Goal: Transaction & Acquisition: Purchase product/service

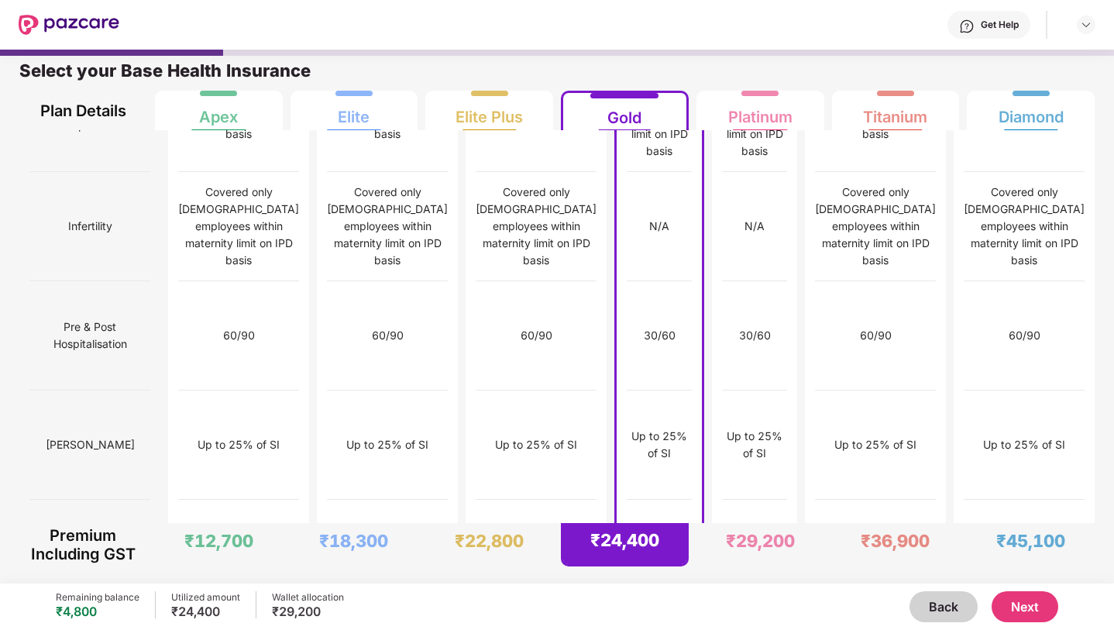
scroll to position [1587, 0]
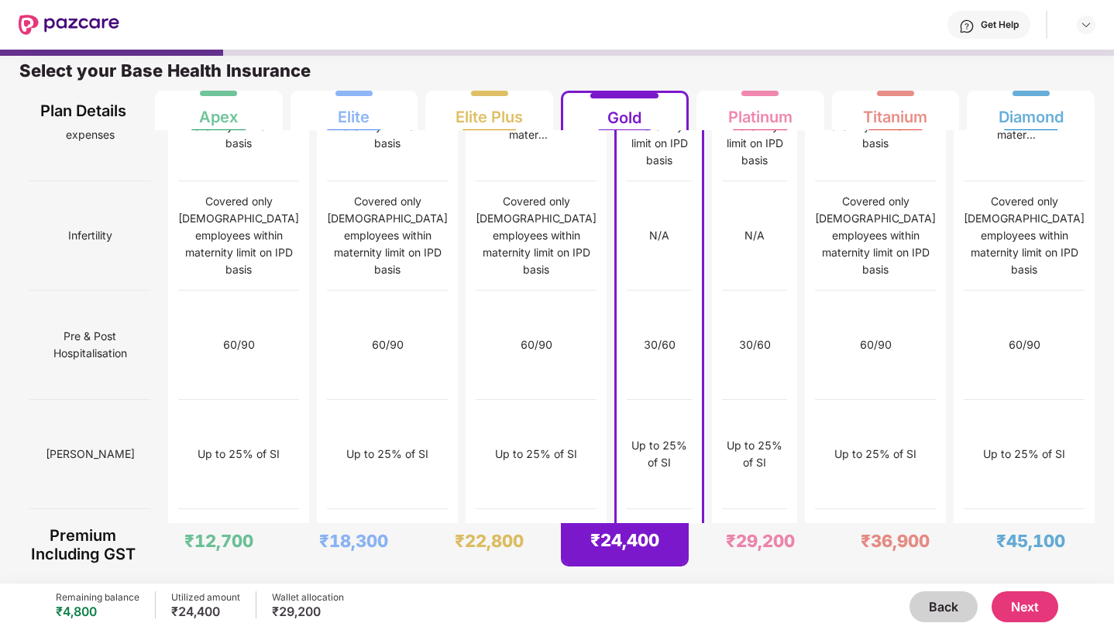
click at [92, 540] on span "Modern Day/Advanced Treatments" at bounding box center [89, 563] width 121 height 46
click at [644, 547] on div "₹24,400" at bounding box center [624, 540] width 69 height 22
click at [630, 119] on div "Gold" at bounding box center [624, 111] width 34 height 31
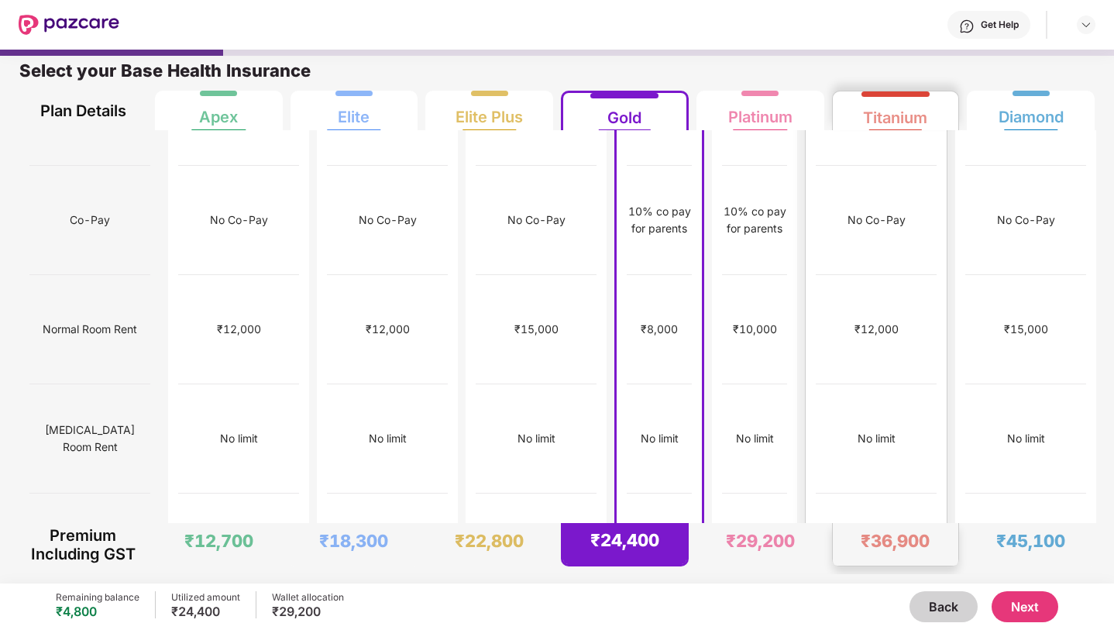
scroll to position [0, 0]
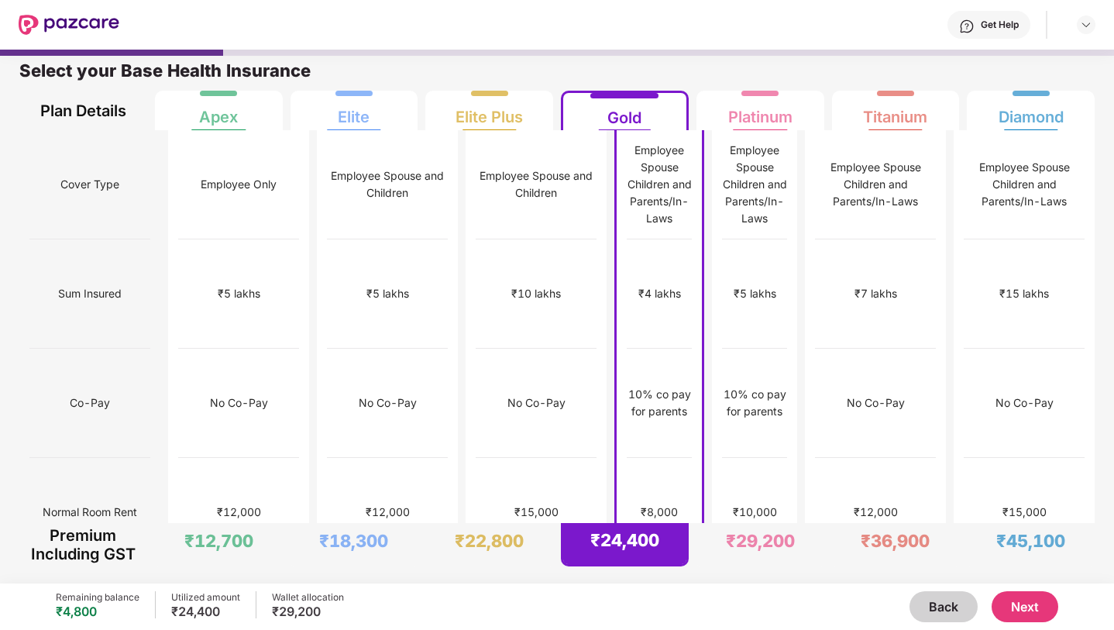
click at [1013, 23] on div "Get Help" at bounding box center [1000, 25] width 38 height 12
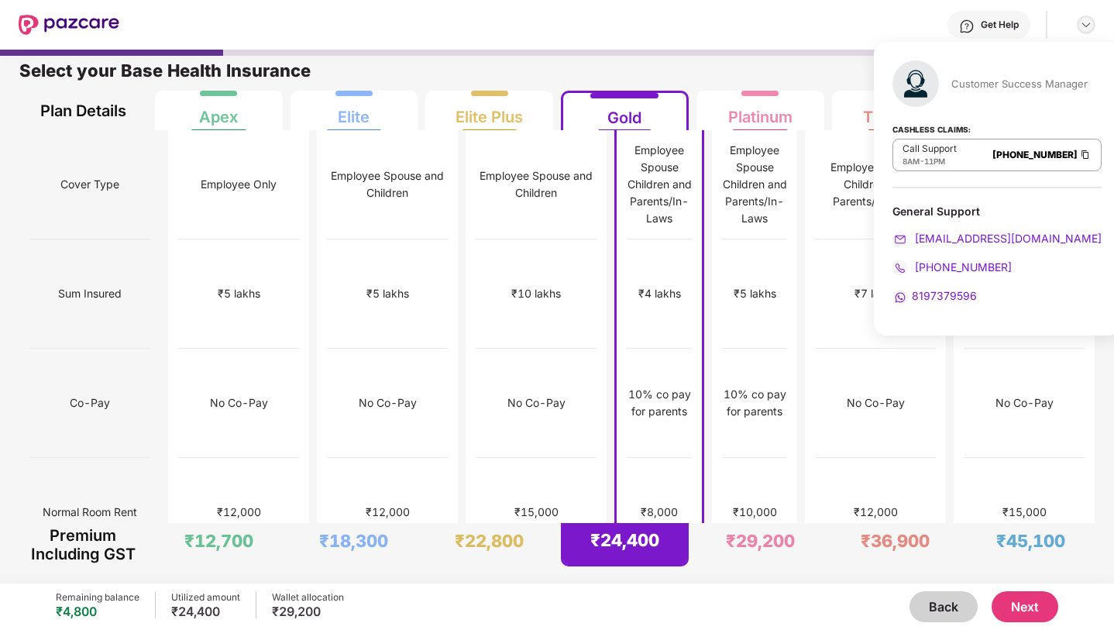
click at [1085, 26] on img at bounding box center [1086, 25] width 12 height 12
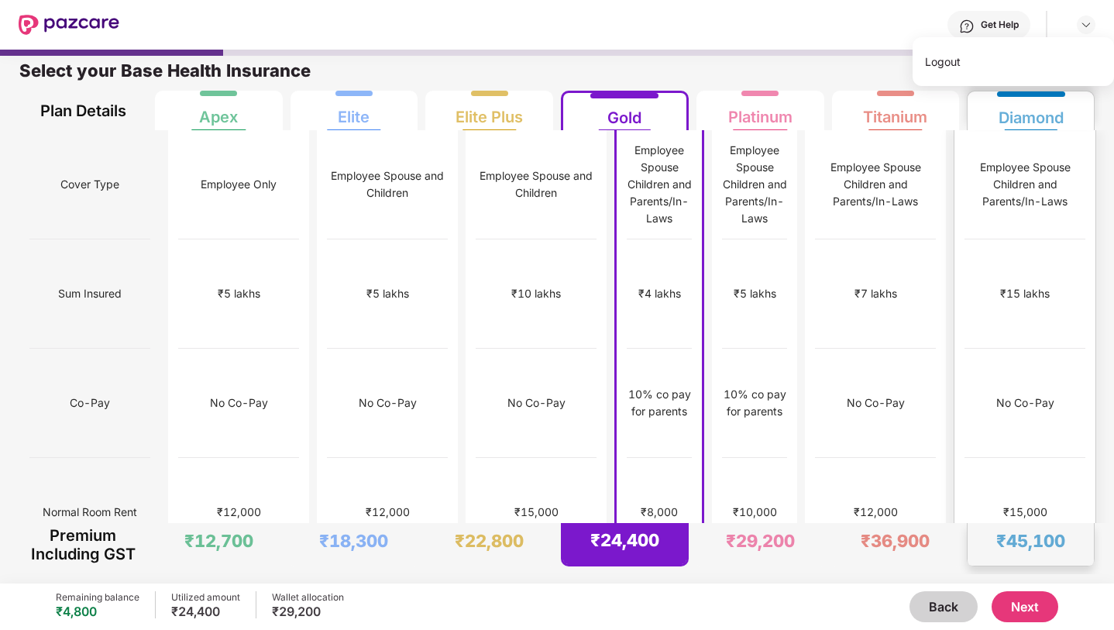
click at [1020, 192] on div "Employee Spouse Children and Parents/In-Laws" at bounding box center [1024, 184] width 121 height 51
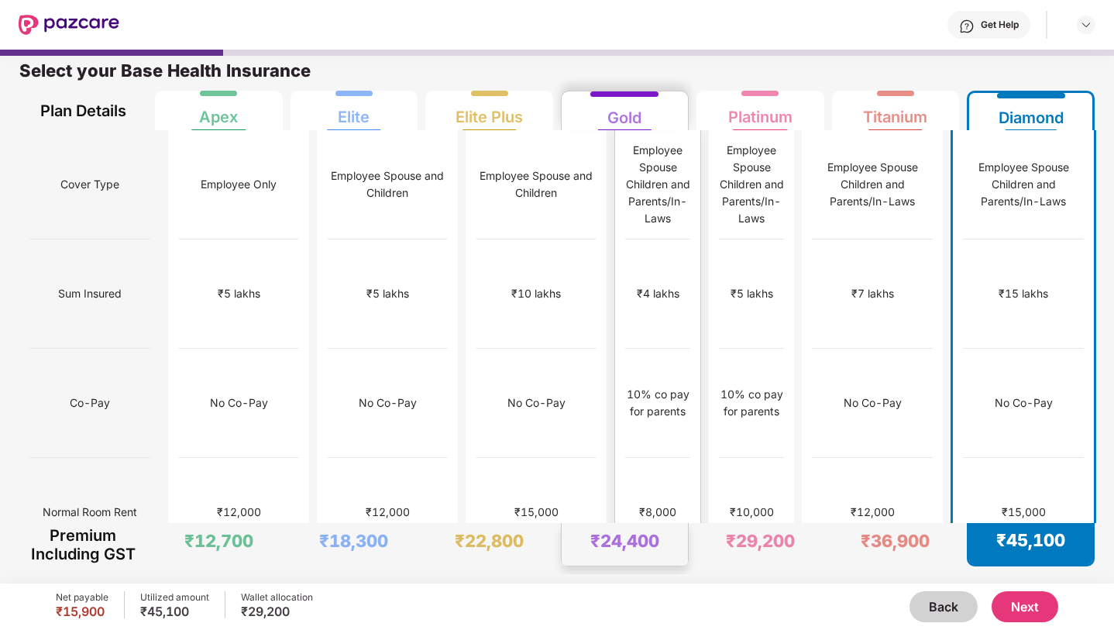
click at [660, 458] on div "₹8,000" at bounding box center [657, 512] width 65 height 109
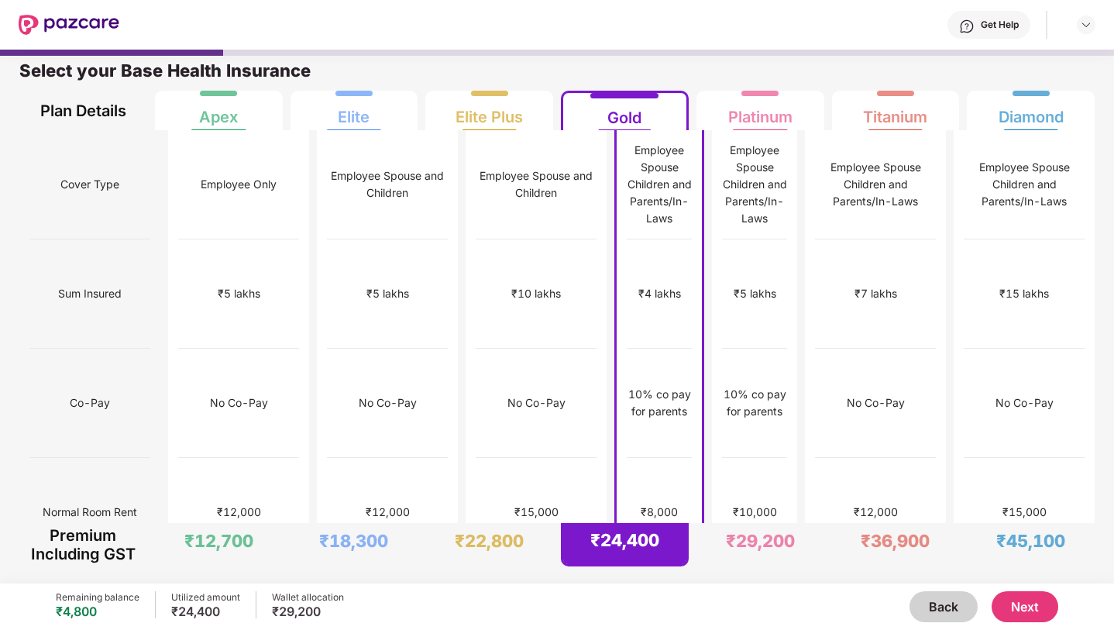
click at [1022, 601] on button "Next" at bounding box center [1024, 606] width 67 height 31
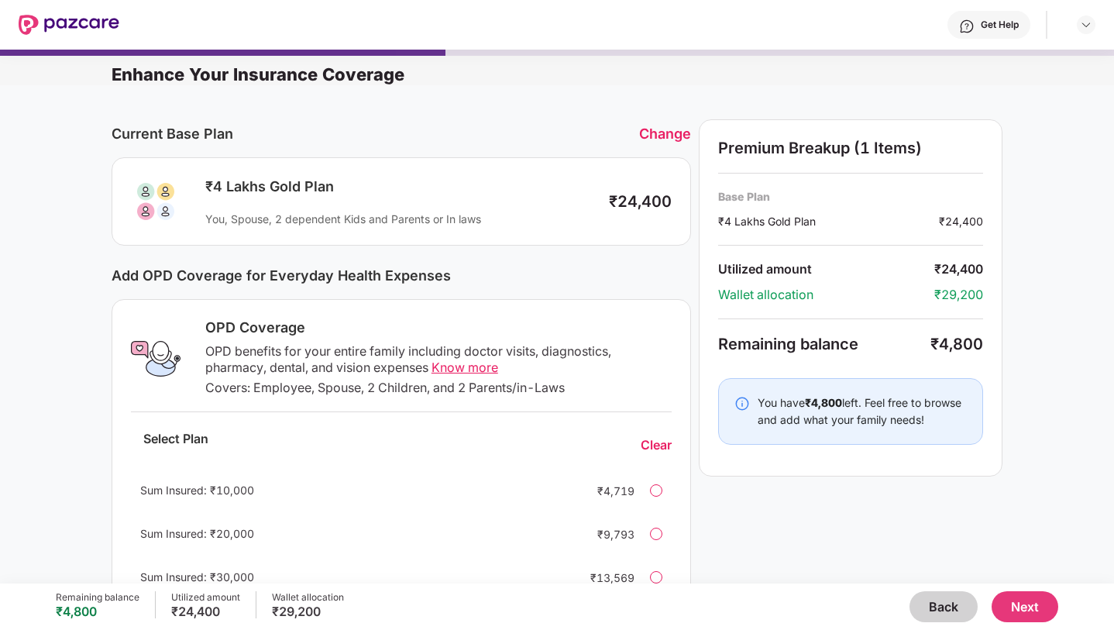
click at [486, 367] on span "Know more" at bounding box center [464, 366] width 67 height 15
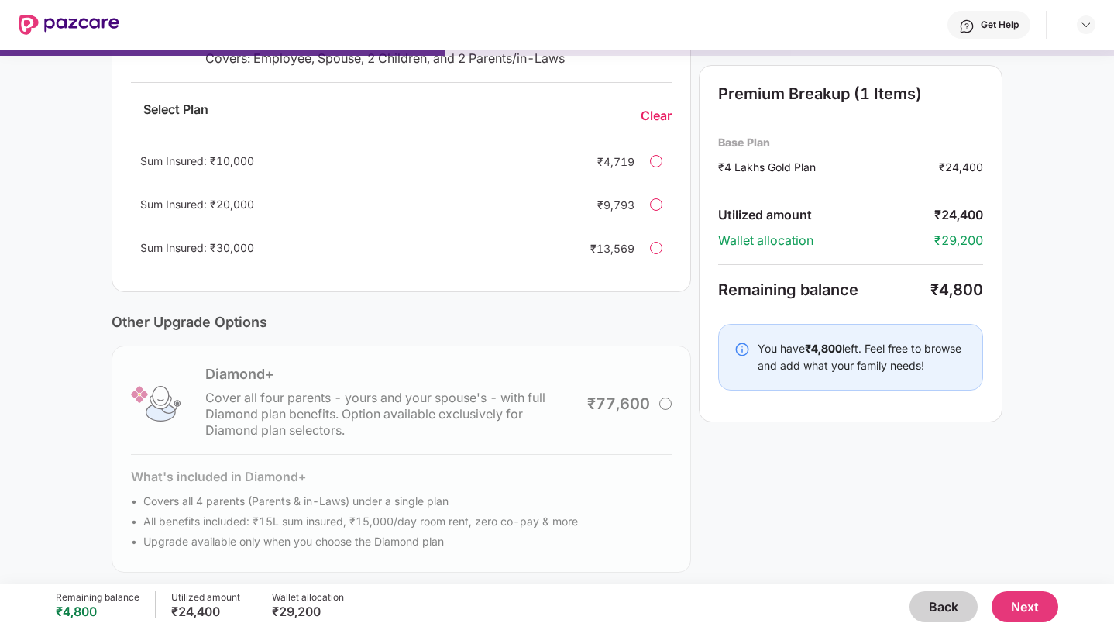
scroll to position [334, 0]
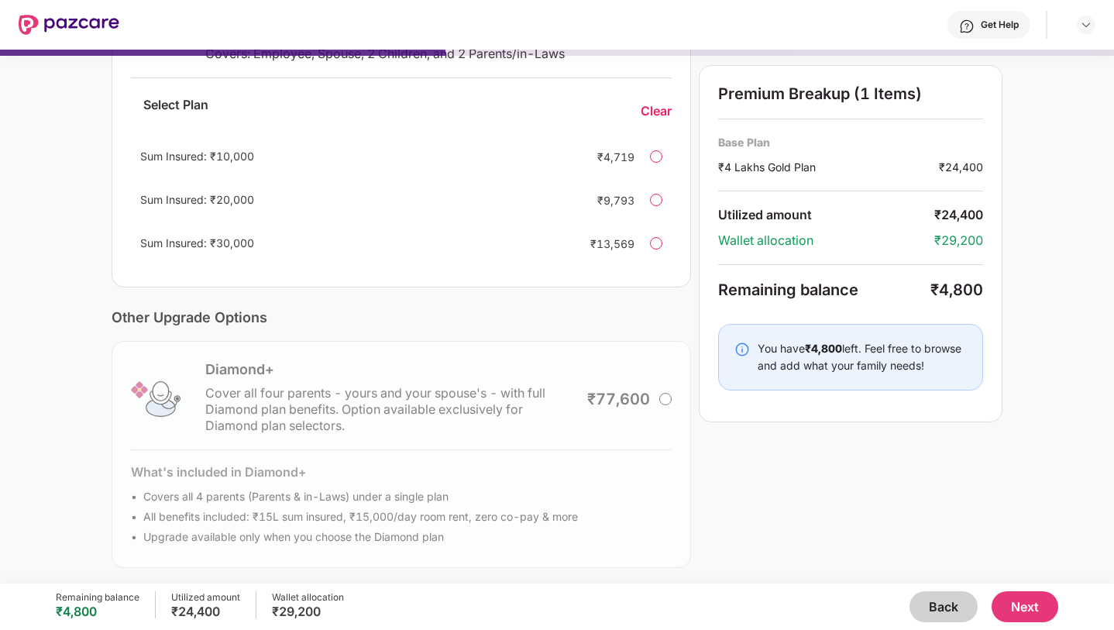
click at [939, 609] on button "Back" at bounding box center [943, 606] width 68 height 31
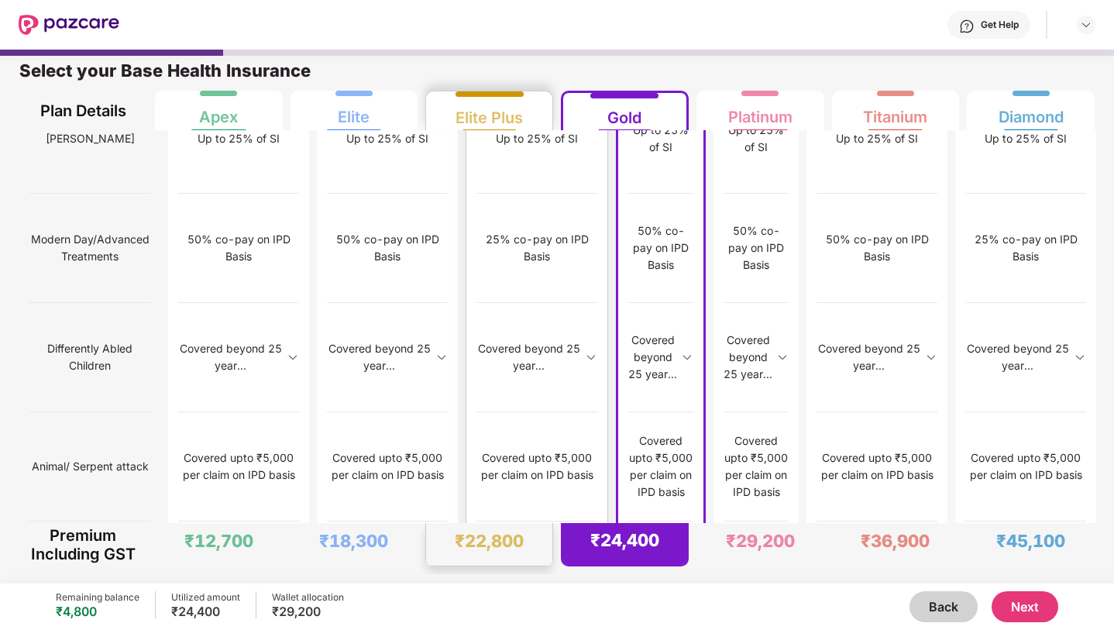
scroll to position [1912, 0]
